Goal: Use online tool/utility: Utilize a website feature to perform a specific function

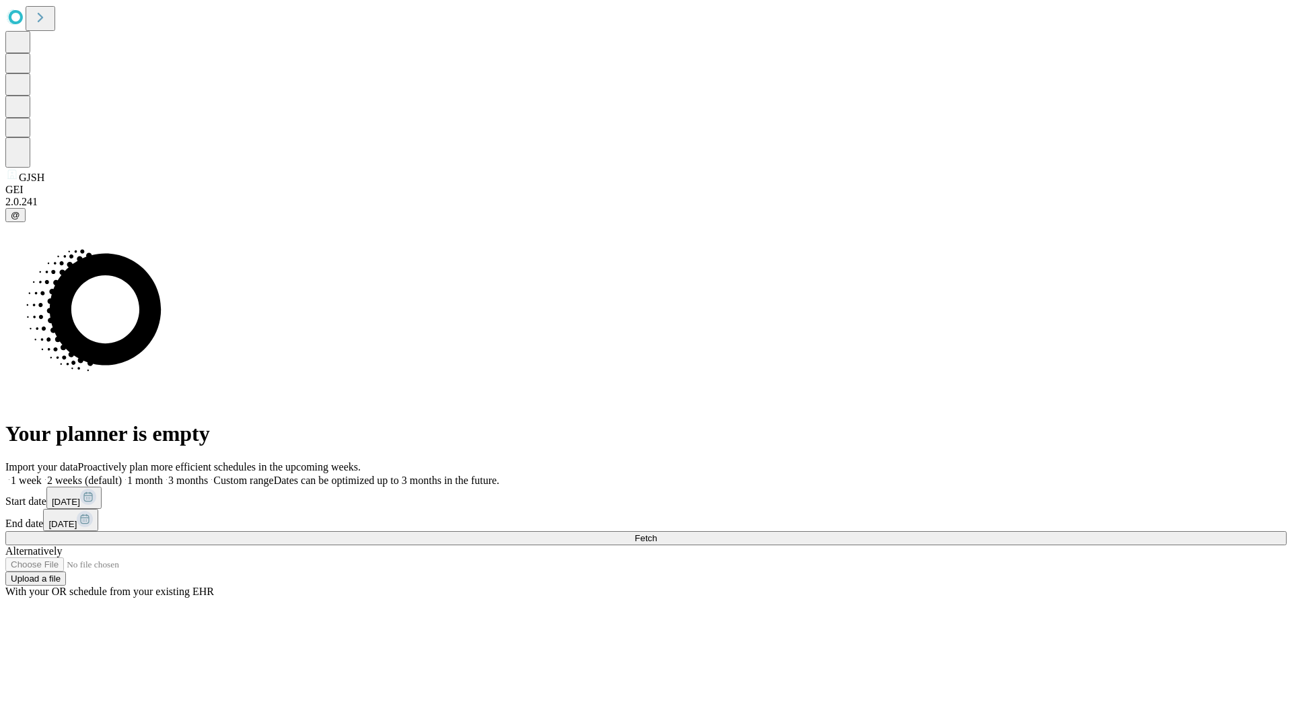
click at [657, 533] on span "Fetch" at bounding box center [646, 538] width 22 height 10
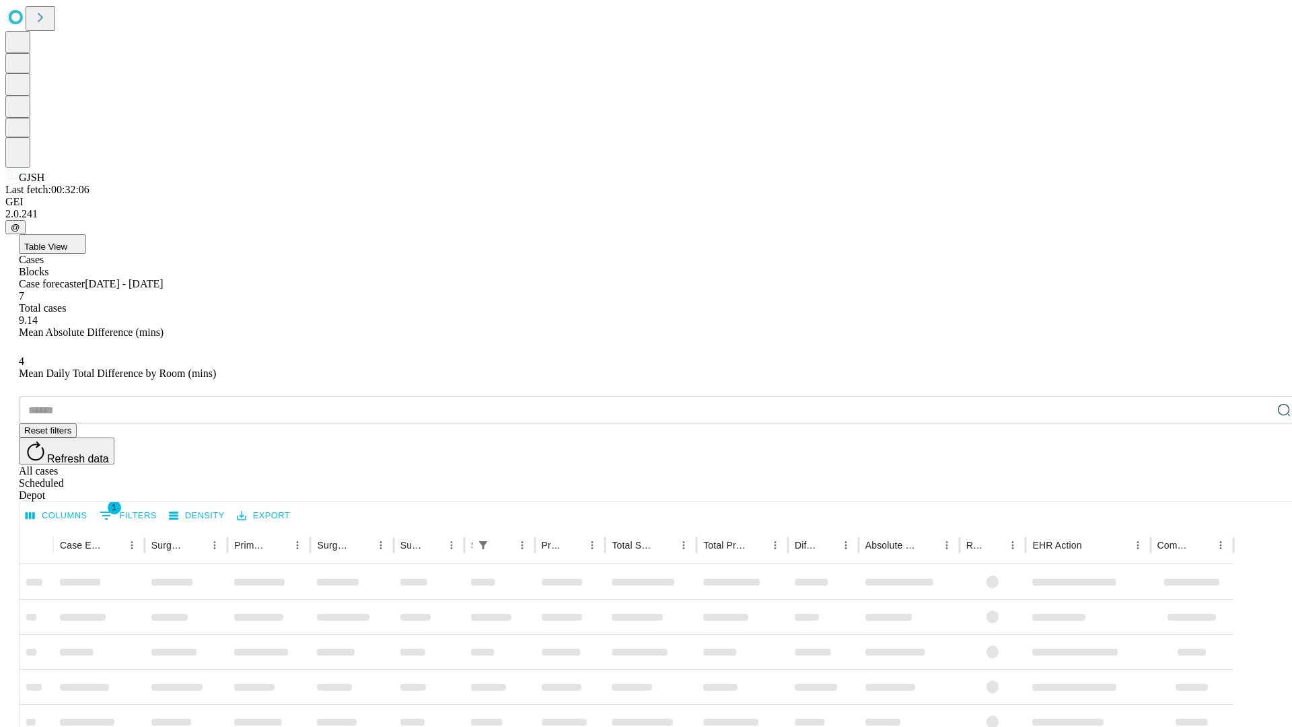
click at [67, 242] on span "Table View" at bounding box center [45, 247] width 43 height 10
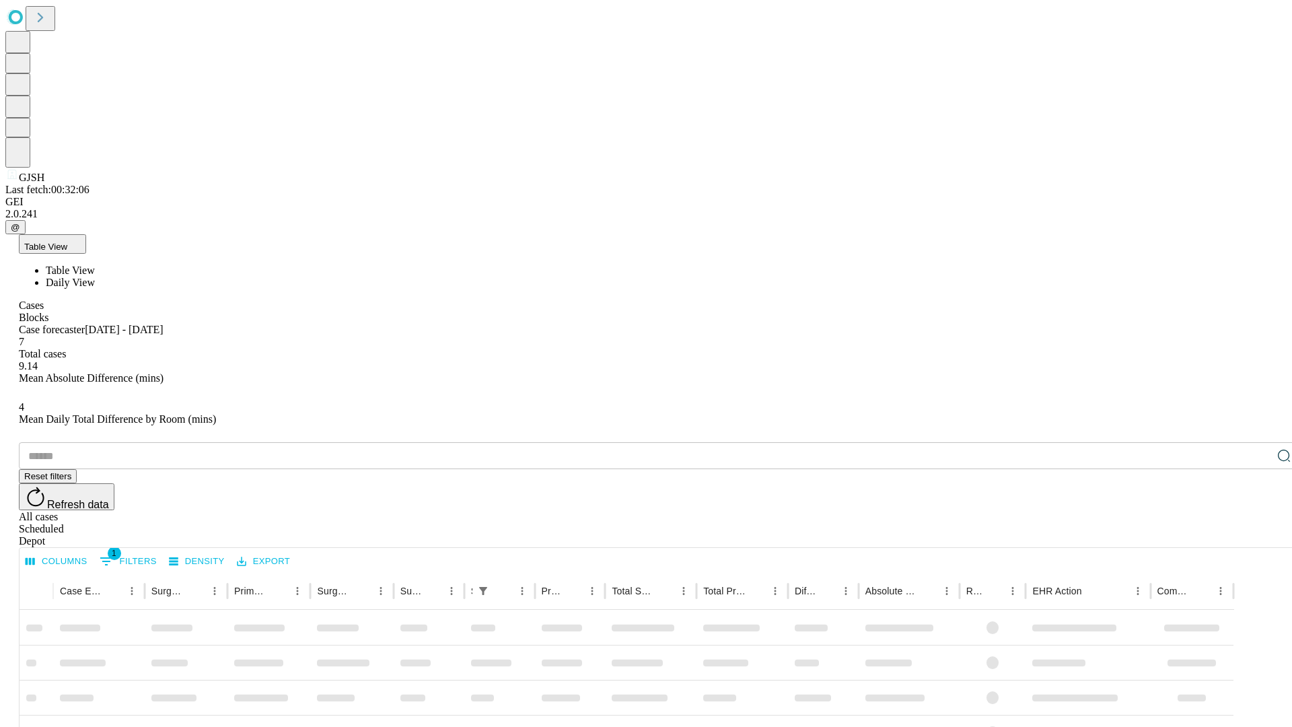
click at [95, 277] on span "Daily View" at bounding box center [70, 282] width 49 height 11
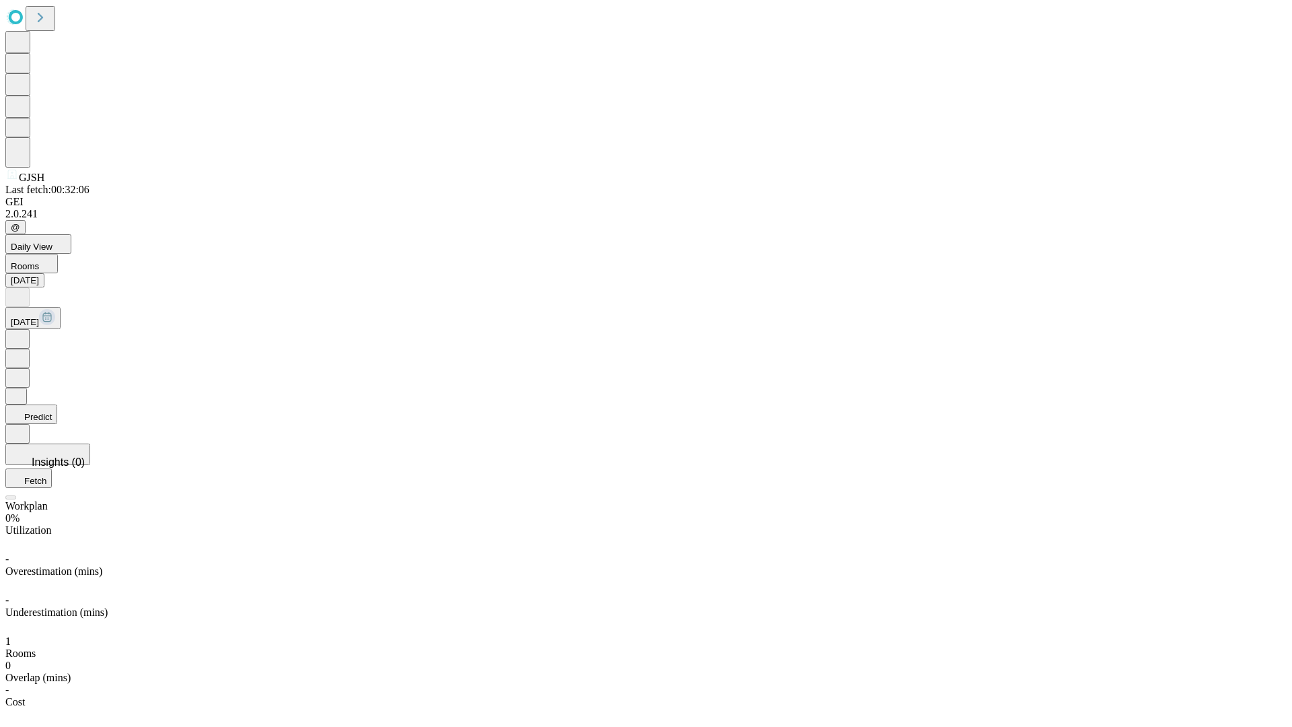
click at [57, 405] on button "Predict" at bounding box center [31, 415] width 52 height 20
